Goal: Contribute content

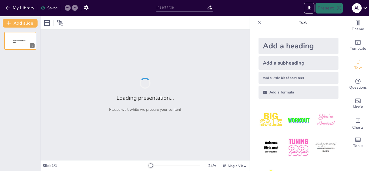
type input "New Sendsteps"
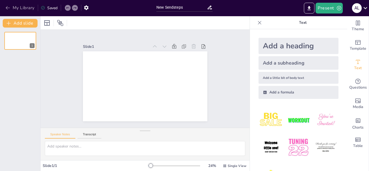
click at [19, 9] on button "My Library" at bounding box center [20, 8] width 33 height 9
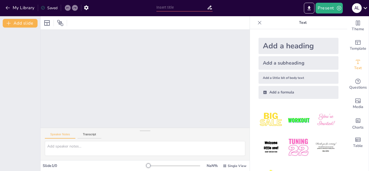
scroll to position [1, 0]
click at [46, 165] on div "Slide 1 / 0" at bounding box center [96, 165] width 106 height 5
click at [87, 57] on div at bounding box center [145, 79] width 209 height 98
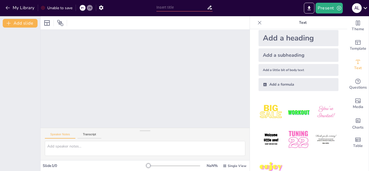
scroll to position [0, 0]
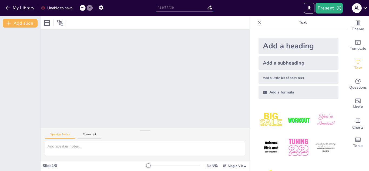
click at [148, 72] on div at bounding box center [145, 79] width 209 height 98
click at [176, 71] on div at bounding box center [145, 79] width 209 height 98
click at [84, 8] on icon at bounding box center [82, 7] width 3 height 3
click at [89, 7] on icon at bounding box center [89, 7] width 3 height 3
click at [23, 5] on button "My Library" at bounding box center [20, 8] width 33 height 9
